Goal: Task Accomplishment & Management: Complete application form

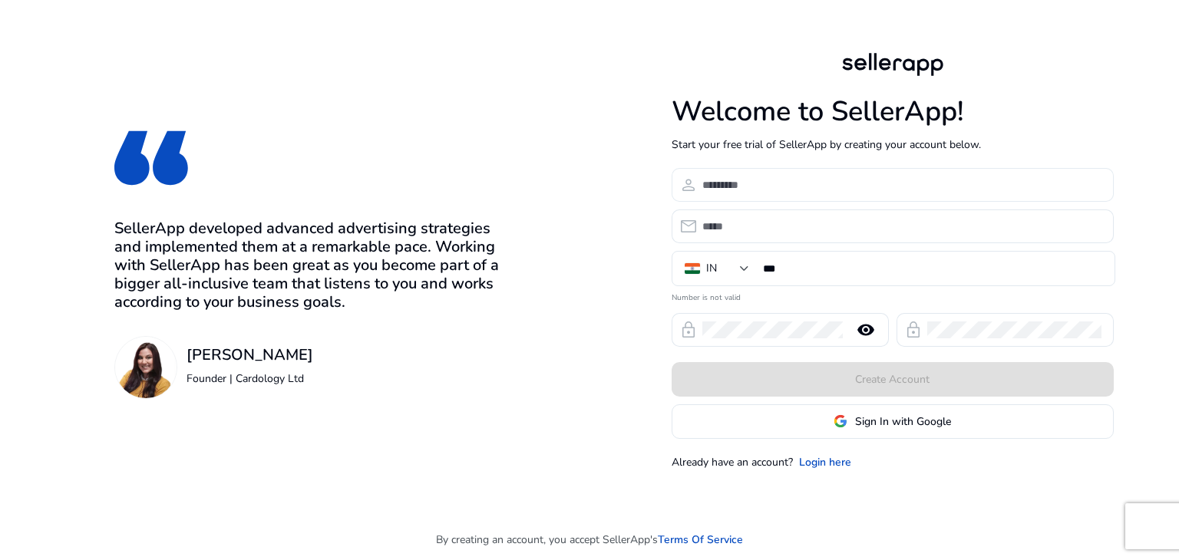
click at [752, 195] on div at bounding box center [901, 185] width 399 height 34
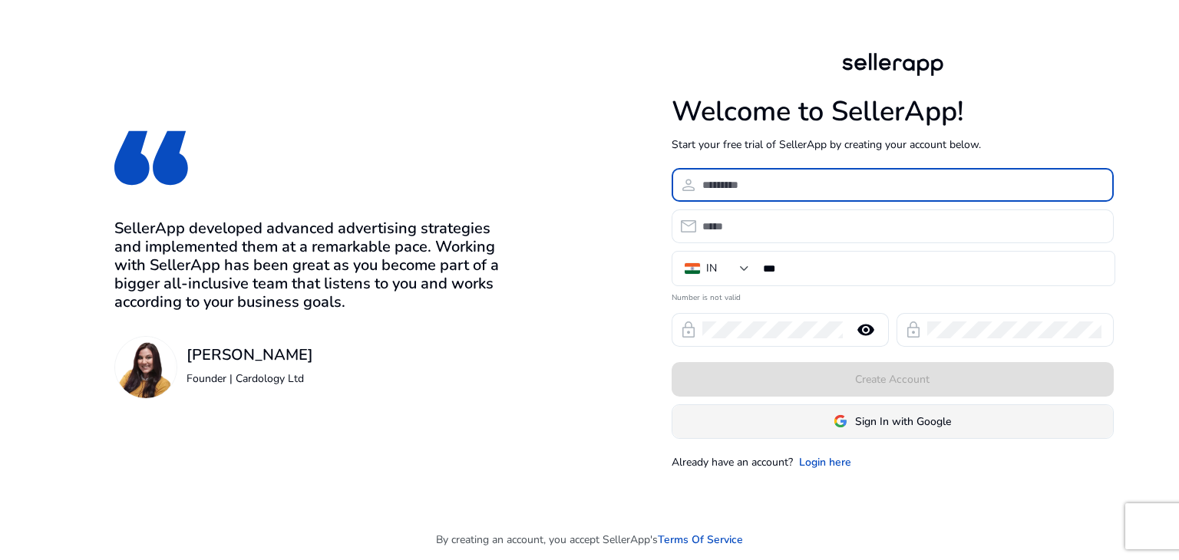
click at [870, 431] on span at bounding box center [892, 421] width 441 height 37
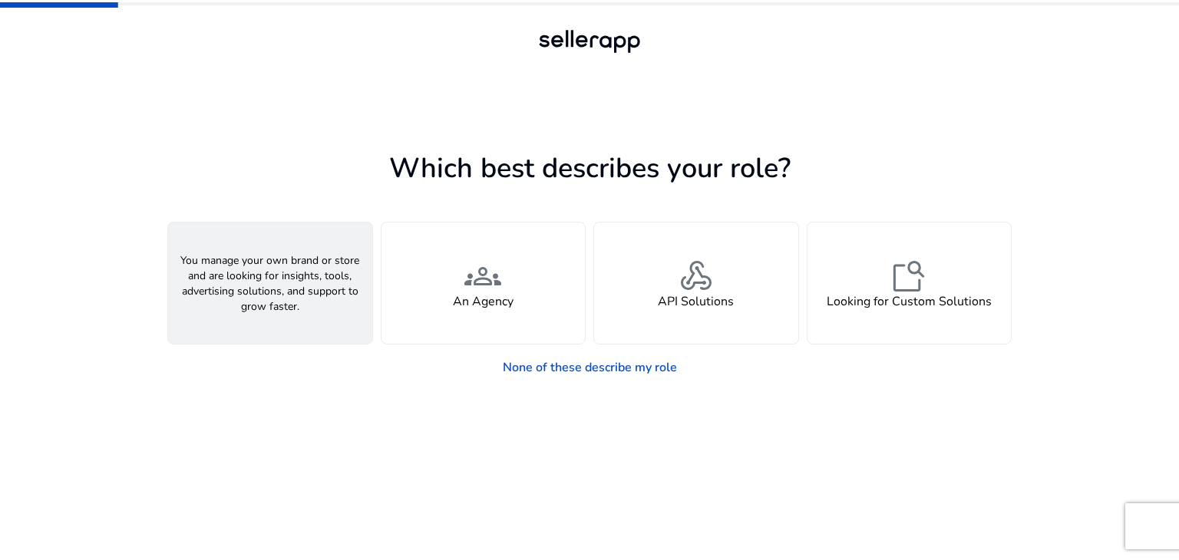
click at [237, 316] on div "person A Seller" at bounding box center [270, 283] width 204 height 121
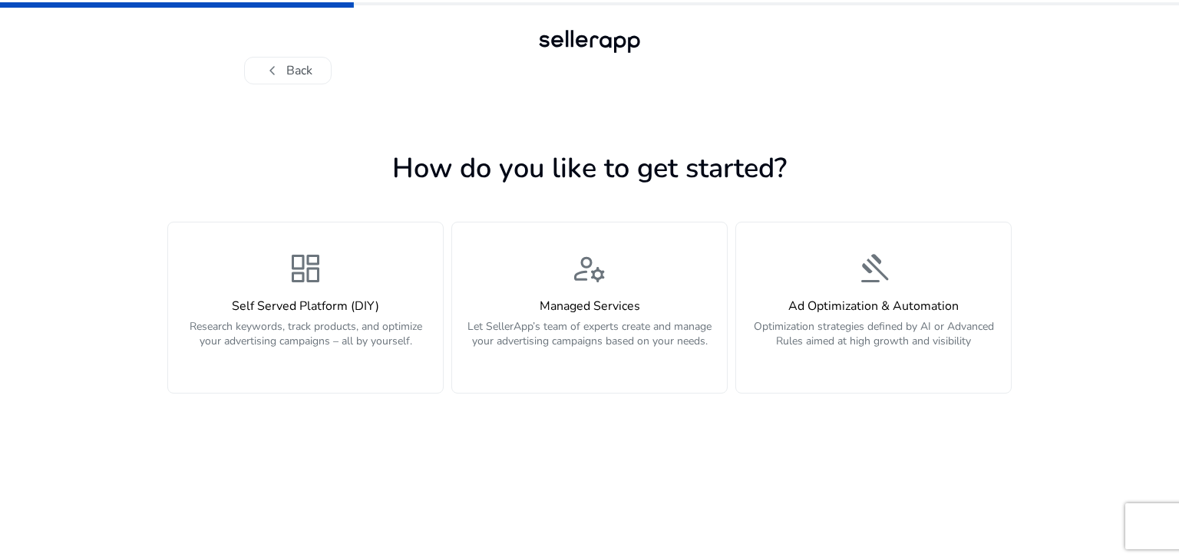
click at [237, 316] on div "Self Served Platform (DIY) Research keywords, track products, and optimize your…" at bounding box center [305, 332] width 256 height 66
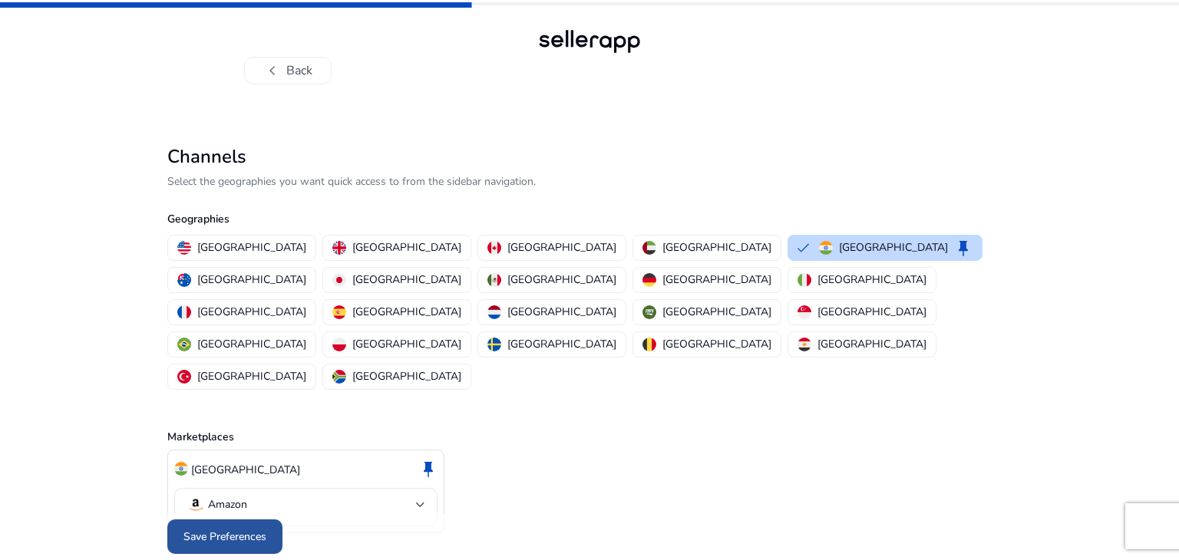
click at [234, 529] on span "Save Preferences" at bounding box center [224, 537] width 83 height 16
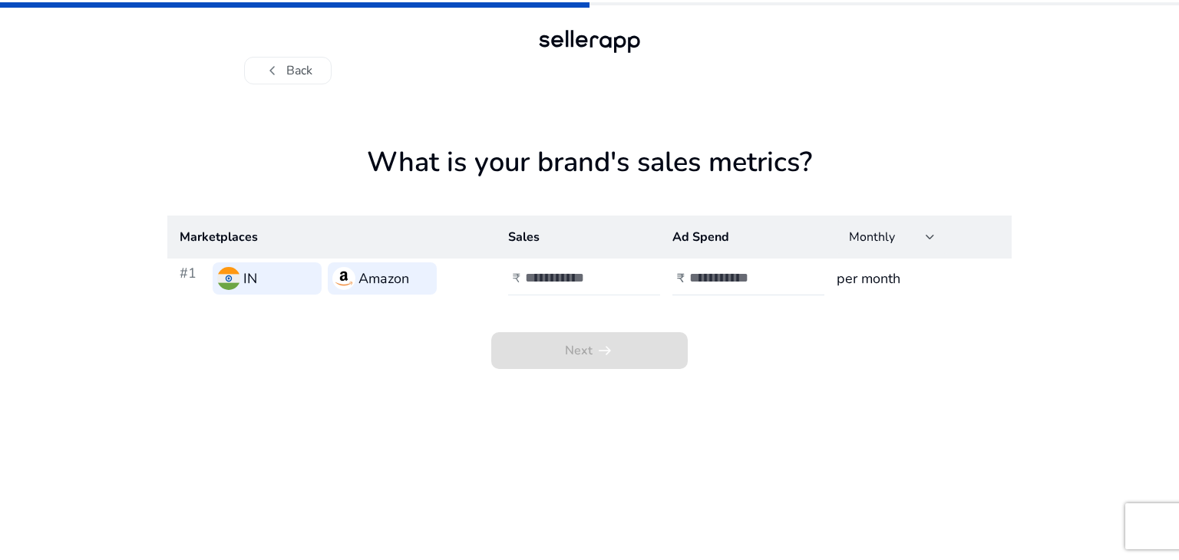
click at [579, 272] on input "number" at bounding box center [577, 277] width 104 height 17
type input "**"
click at [722, 283] on input "number" at bounding box center [741, 277] width 104 height 17
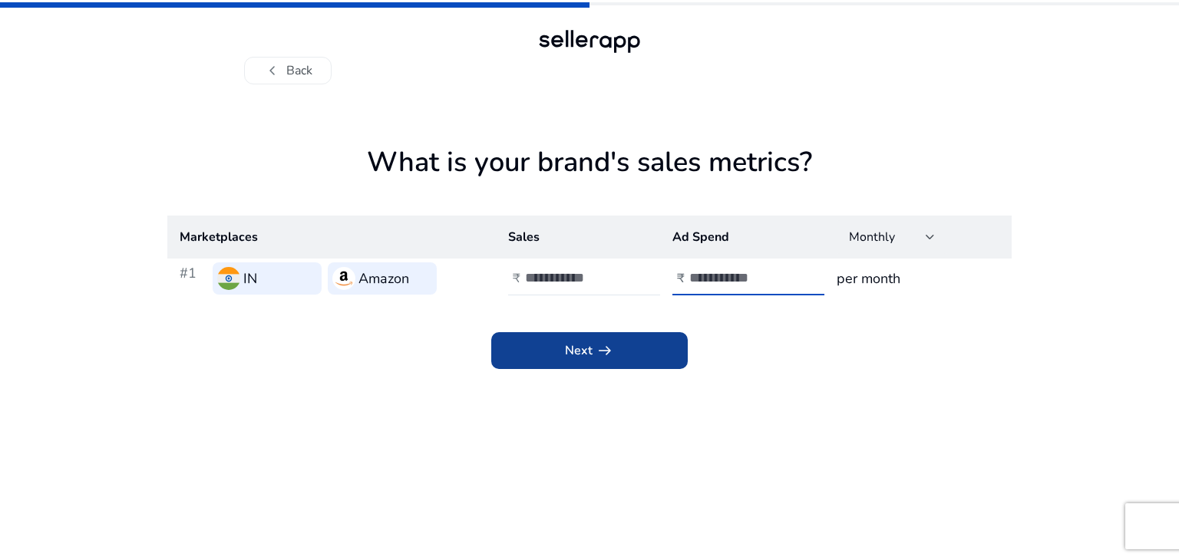
type input "**"
click at [567, 350] on span "Next arrow_right_alt" at bounding box center [589, 351] width 49 height 18
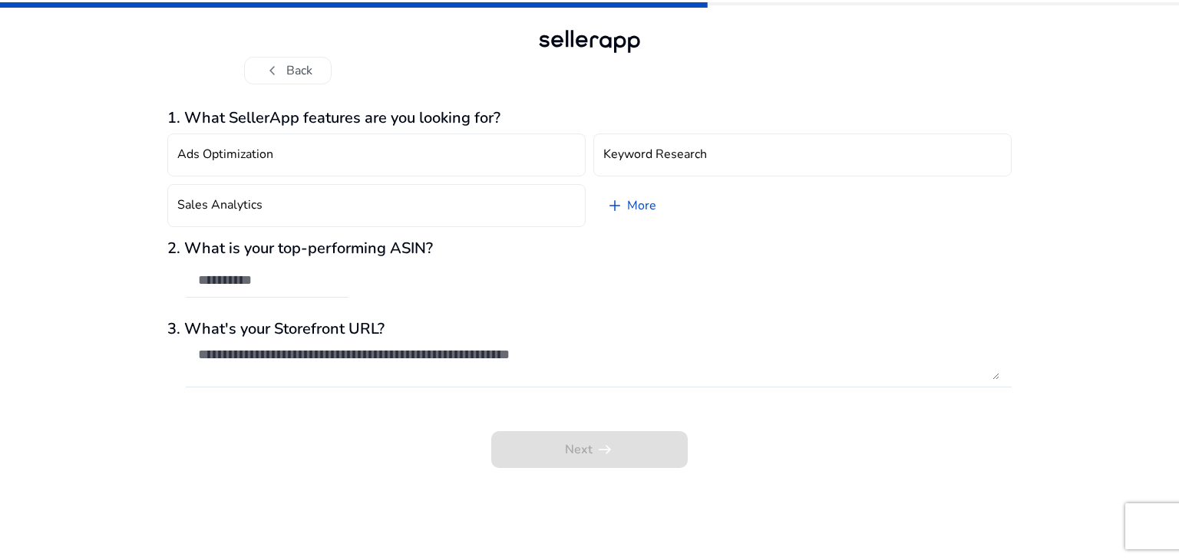
click at [555, 467] on div "Next arrow_right_alt" at bounding box center [589, 439] width 844 height 58
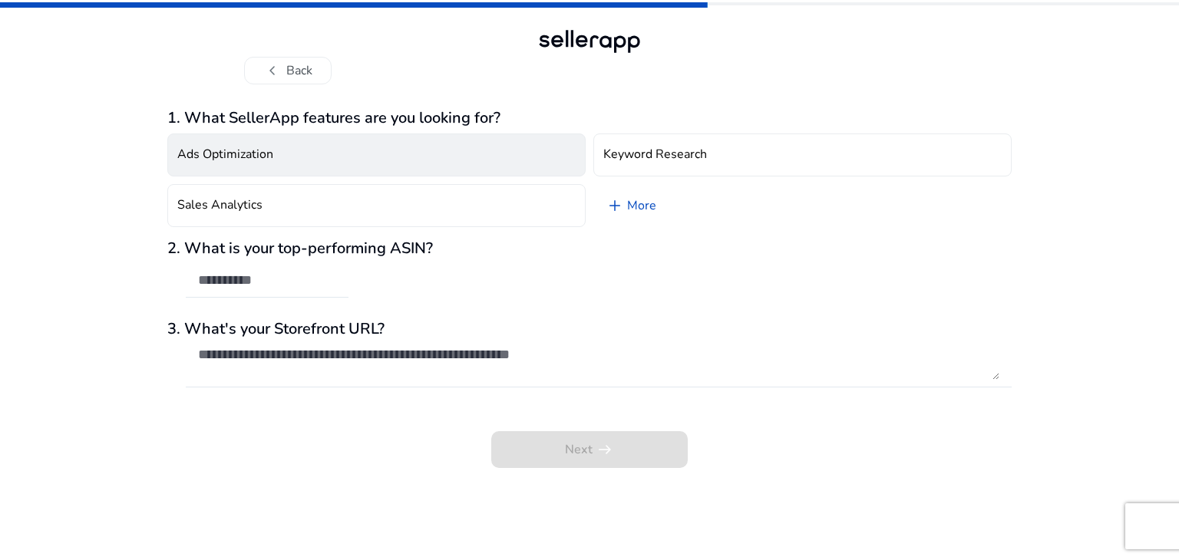
click at [342, 167] on button "Ads Optimization" at bounding box center [376, 155] width 418 height 43
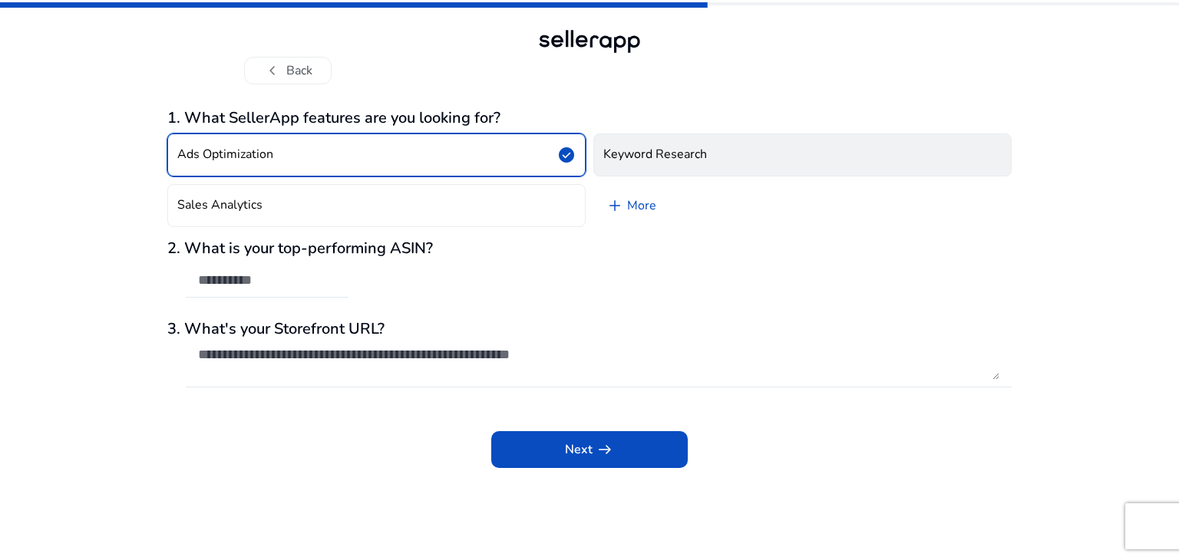
click at [676, 154] on h4 "Keyword Research" at bounding box center [655, 154] width 104 height 15
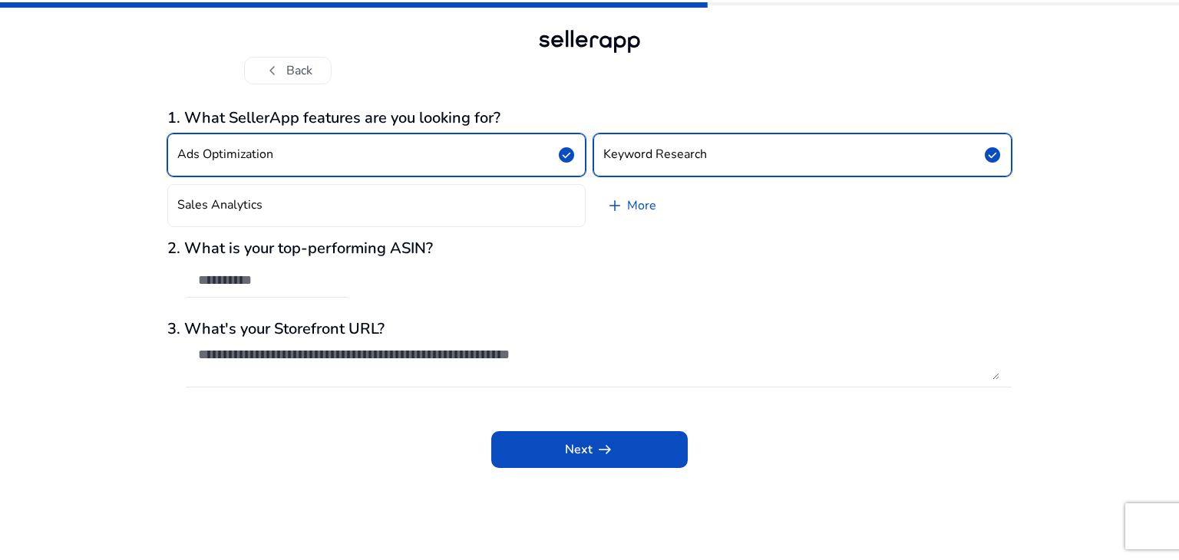
click at [497, 154] on button "Ads Optimization check_circle" at bounding box center [376, 155] width 418 height 43
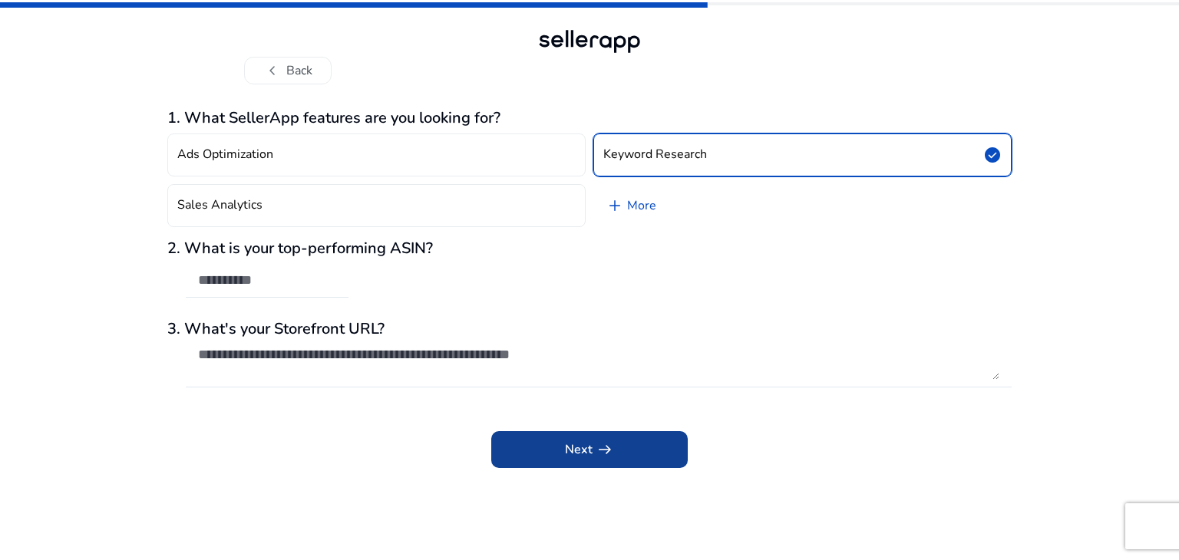
click at [611, 444] on span "arrow_right_alt" at bounding box center [605, 450] width 18 height 18
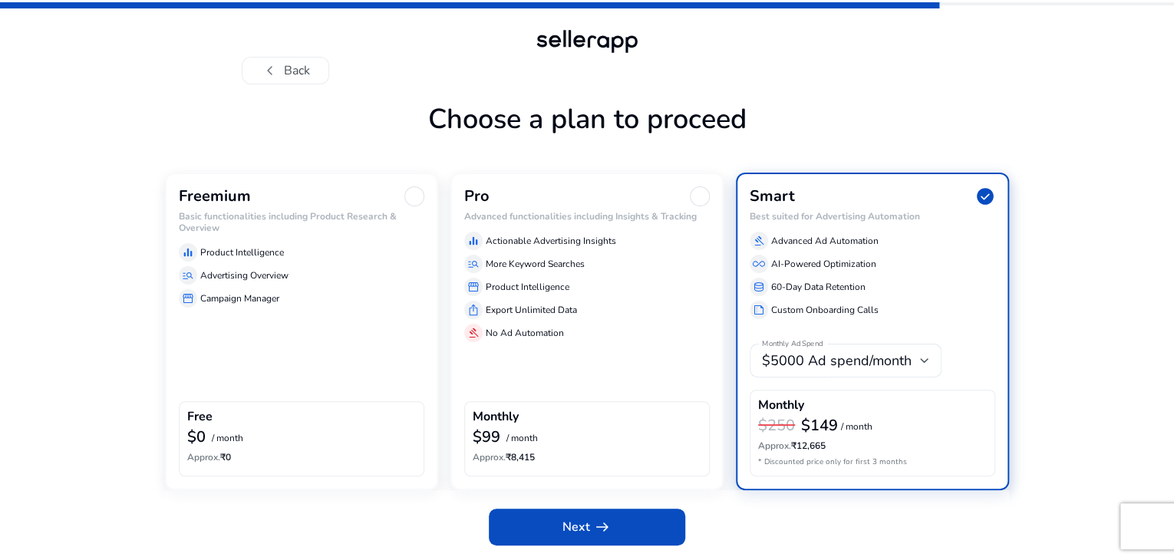
click at [344, 233] on h6 "Basic functionalities including Product Research & Overview" at bounding box center [302, 222] width 246 height 22
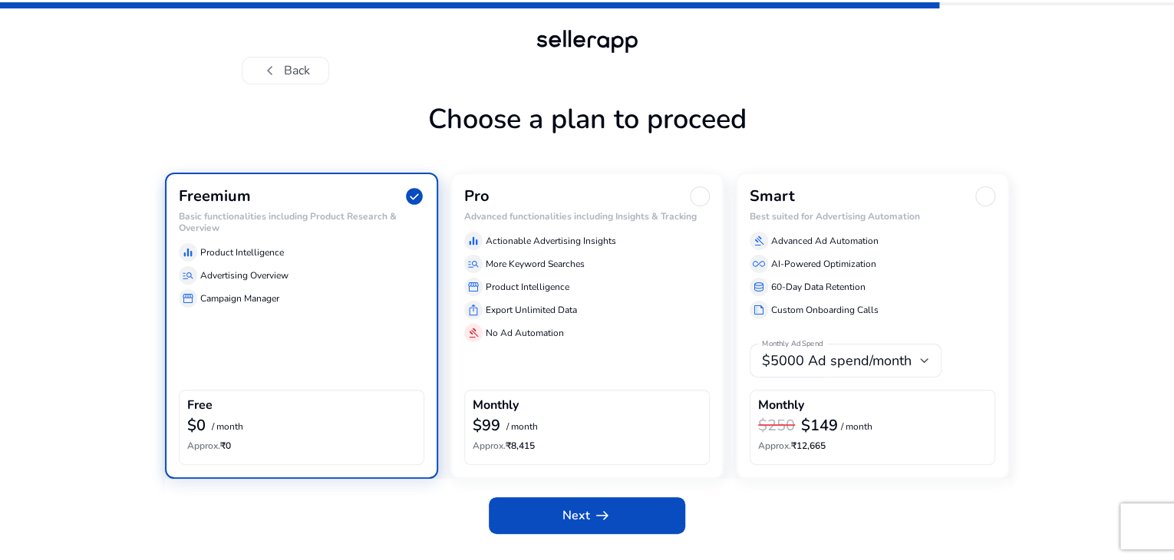
scroll to position [34, 0]
click at [593, 525] on span "arrow_right_alt" at bounding box center [602, 516] width 18 height 18
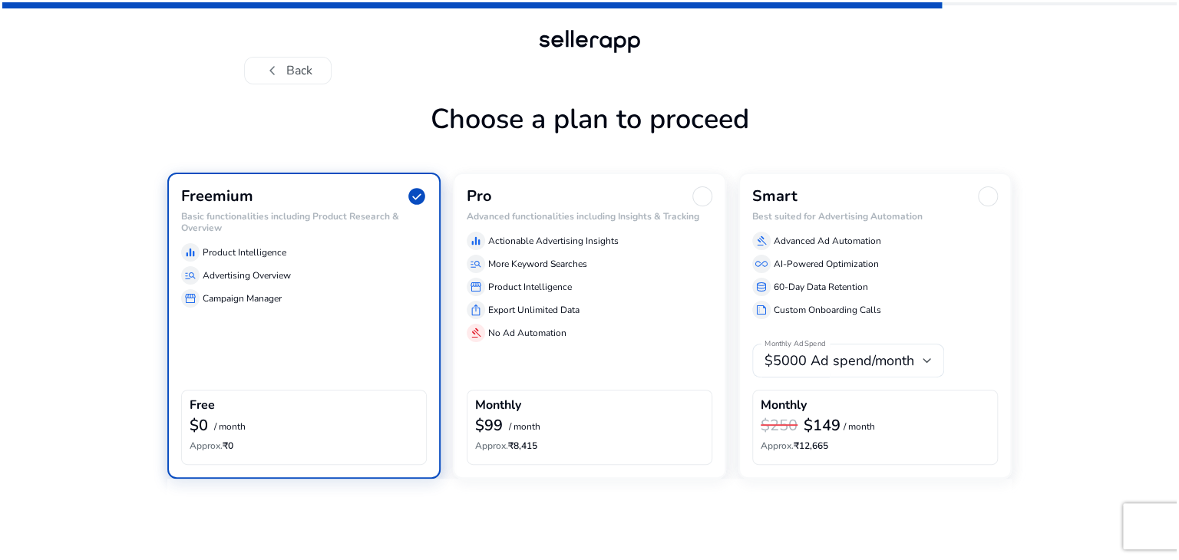
scroll to position [0, 0]
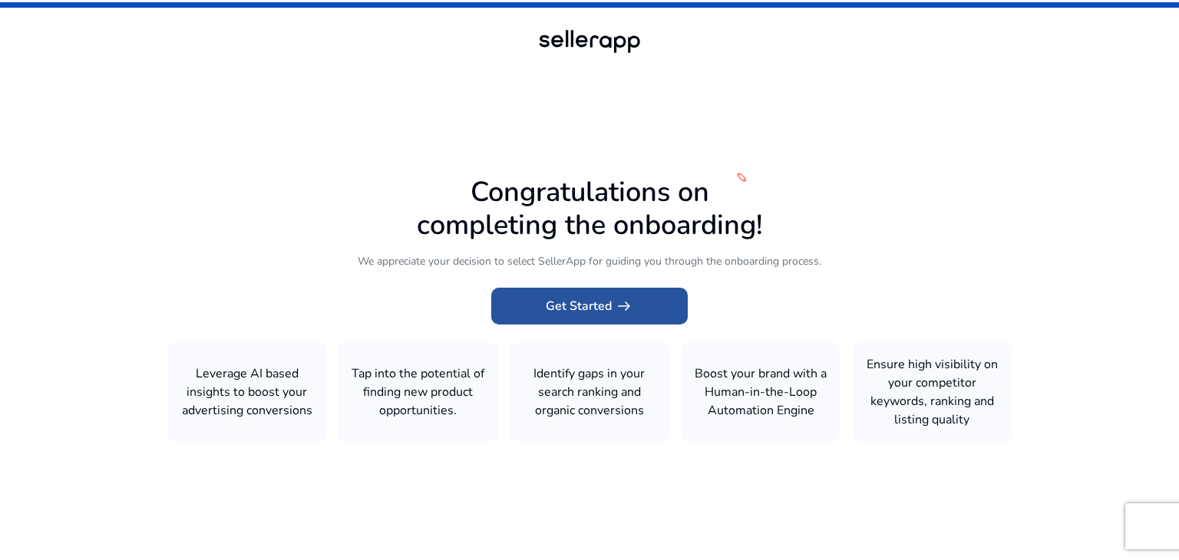
click at [542, 302] on span at bounding box center [589, 306] width 197 height 37
